Goal: Task Accomplishment & Management: Manage account settings

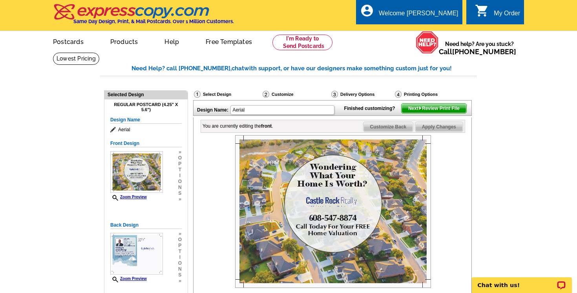
click at [215, 93] on div "Select Design" at bounding box center [227, 95] width 69 height 10
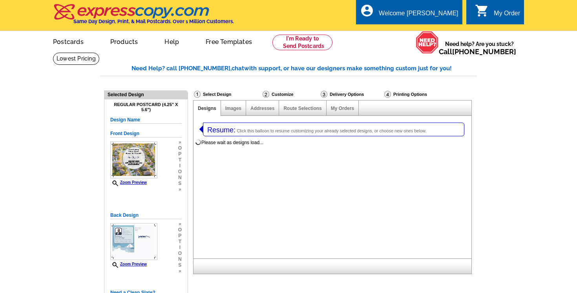
select select "1"
select select "785"
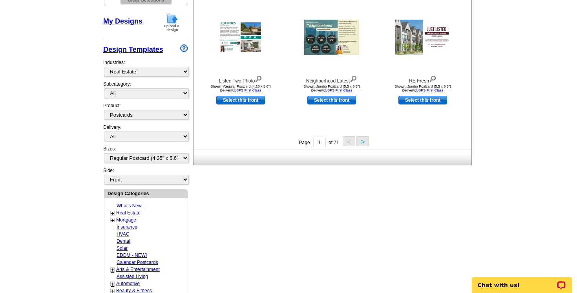
scroll to position [314, 0]
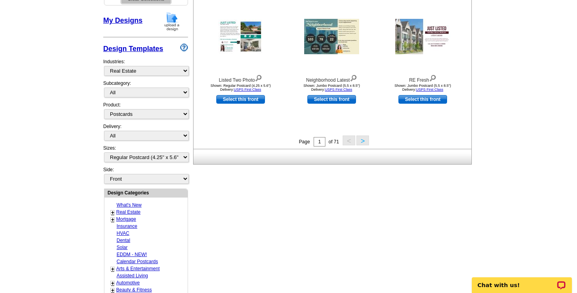
click at [361, 141] on button ">" at bounding box center [362, 140] width 13 height 10
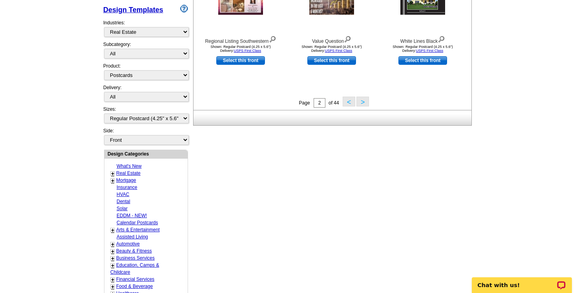
scroll to position [372, 0]
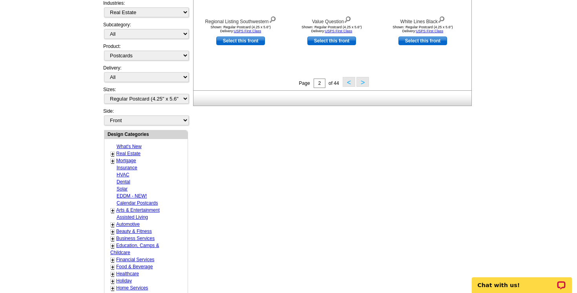
click at [113, 153] on link "+" at bounding box center [112, 154] width 3 height 6
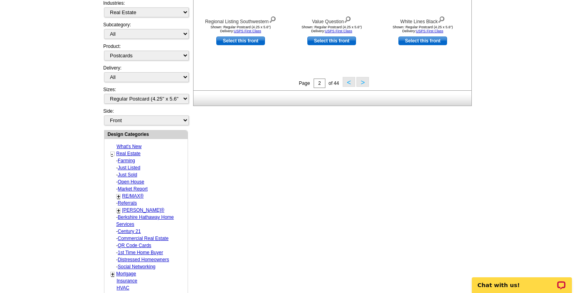
click at [126, 161] on link "Farming" at bounding box center [126, 160] width 17 height 5
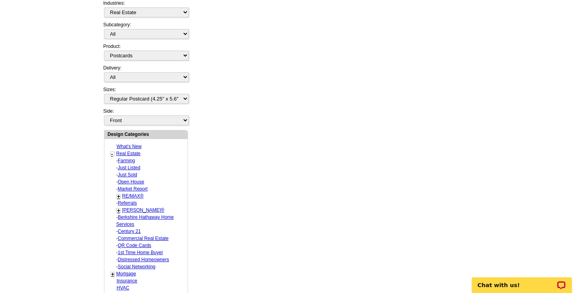
select select "1208"
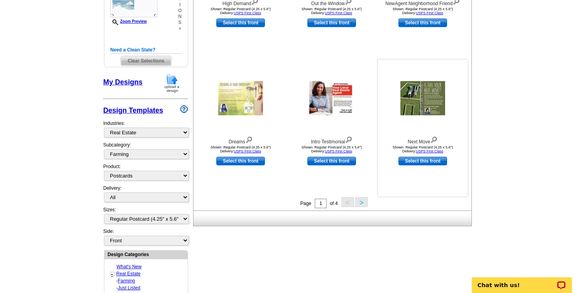
scroll to position [254, 0]
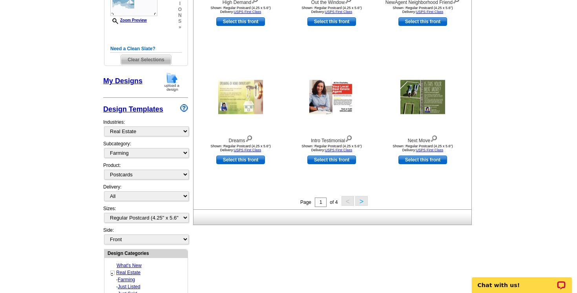
click at [363, 203] on button ">" at bounding box center [361, 201] width 13 height 10
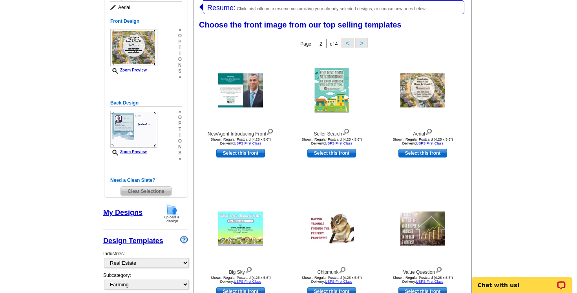
scroll to position [120, 0]
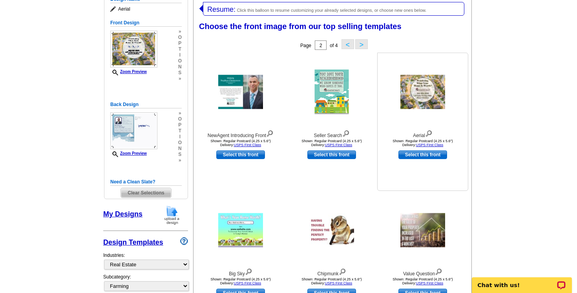
click at [434, 90] on img at bounding box center [422, 92] width 45 height 34
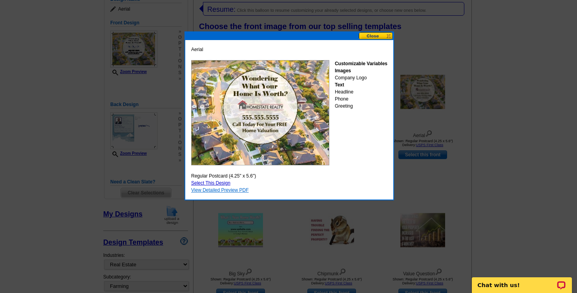
click at [239, 188] on link "View Detailed Preview PDF" at bounding box center [220, 189] width 58 height 5
click at [378, 38] on button at bounding box center [376, 35] width 35 height 7
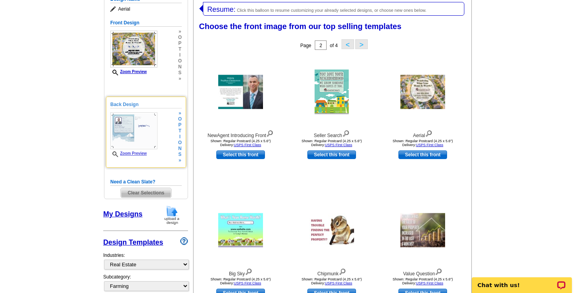
click at [137, 141] on img at bounding box center [133, 130] width 47 height 37
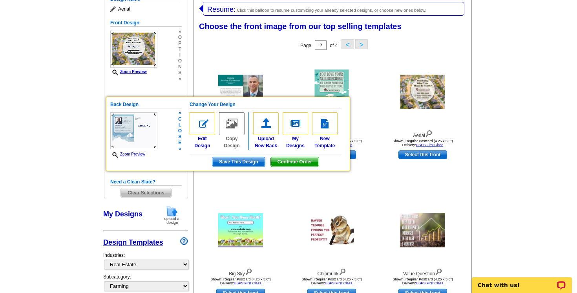
click at [136, 152] on link "Zoom Preview" at bounding box center [127, 154] width 35 height 4
click at [204, 126] on img at bounding box center [203, 123] width 26 height 23
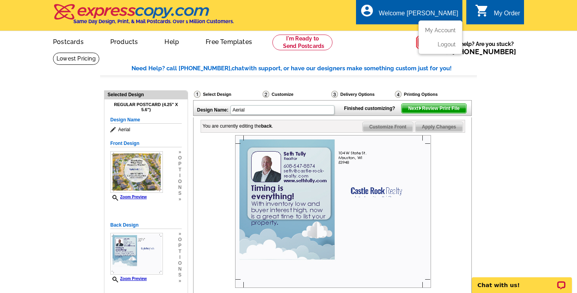
click at [439, 11] on div "Welcome [PERSON_NAME]" at bounding box center [418, 15] width 79 height 11
click at [439, 27] on link "My Account" at bounding box center [439, 30] width 34 height 7
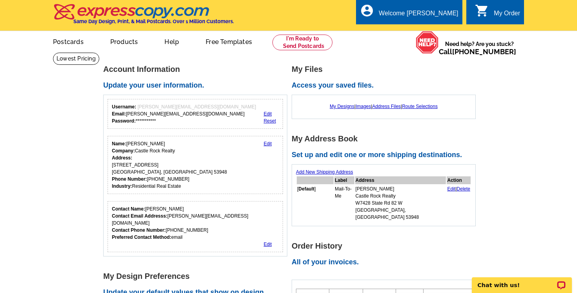
click at [447, 187] on link "Edit" at bounding box center [451, 188] width 8 height 5
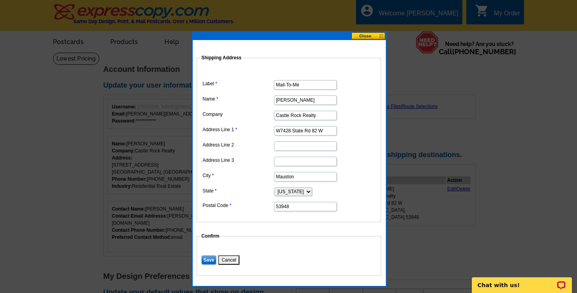
drag, startPoint x: 323, startPoint y: 129, endPoint x: 274, endPoint y: 132, distance: 49.2
click at [274, 132] on input "W7428 State Rd 82 W" at bounding box center [305, 130] width 63 height 9
type input "N8780 River Rd"
type input "Camp Douglas"
type input "54618"
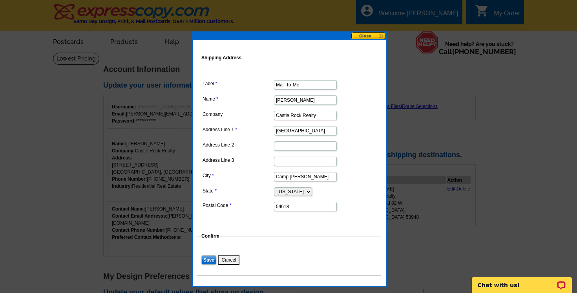
click at [258, 214] on fieldset "Shipping Address Label Mail-To-Me Name Seth Tully Company Castle Rock Realty Ad…" at bounding box center [289, 138] width 184 height 168
click at [208, 260] on input "Save" at bounding box center [208, 259] width 15 height 9
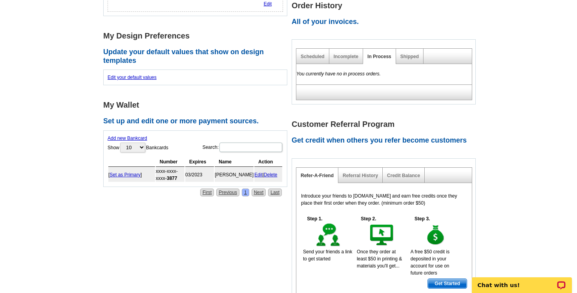
scroll to position [242, 0]
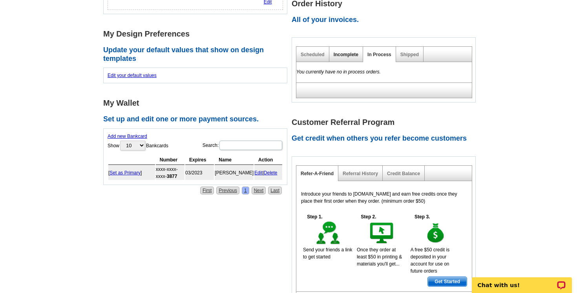
click at [345, 52] on link "Incomplete" at bounding box center [346, 54] width 25 height 5
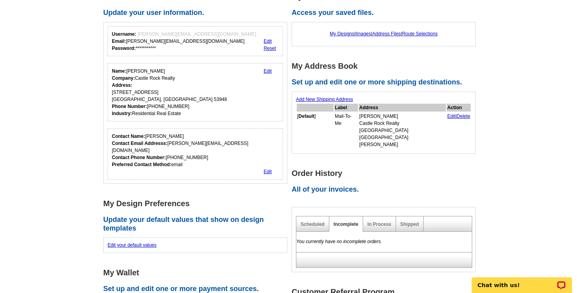
scroll to position [0, 0]
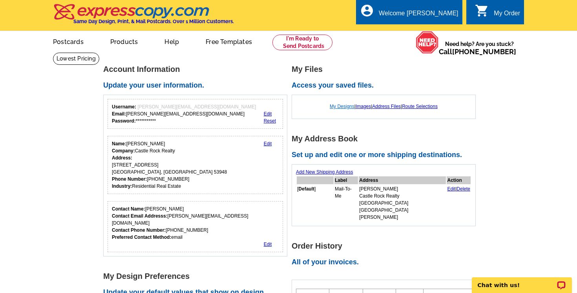
click at [334, 106] on link "My Designs" at bounding box center [342, 106] width 25 height 5
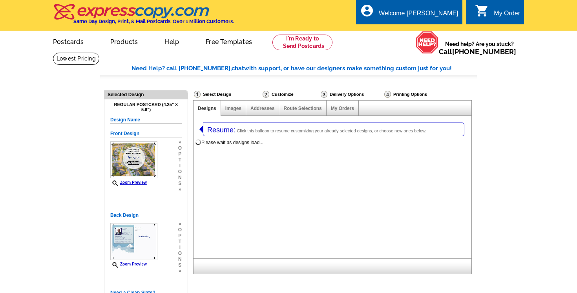
select select "1"
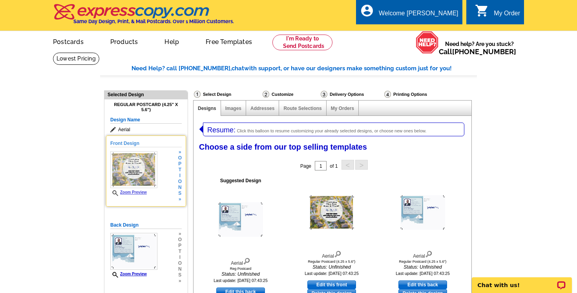
click at [181, 153] on span "»" at bounding box center [180, 152] width 4 height 6
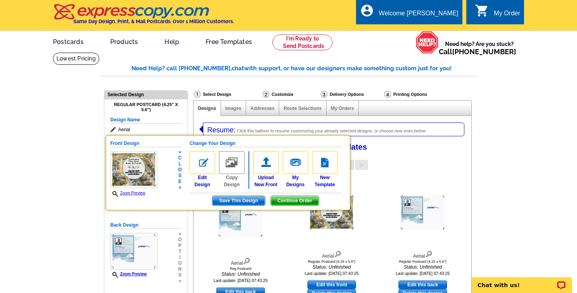
click at [181, 167] on span "o" at bounding box center [180, 170] width 4 height 6
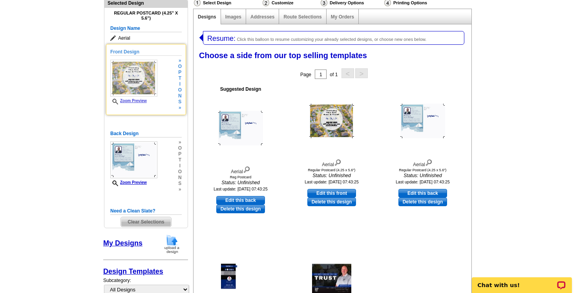
scroll to position [93, 0]
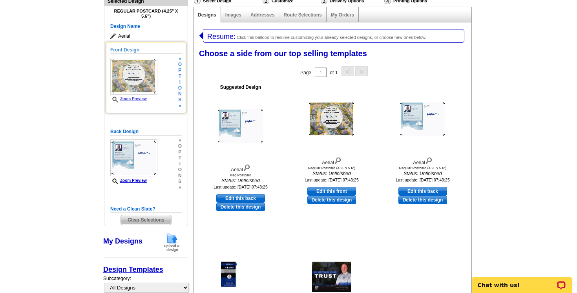
click at [153, 220] on span "Clear Selections" at bounding box center [146, 219] width 50 height 9
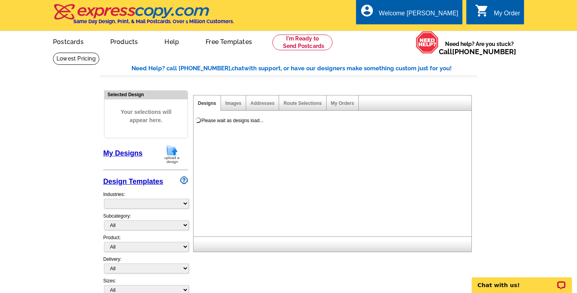
select select "785"
